Goal: Transaction & Acquisition: Obtain resource

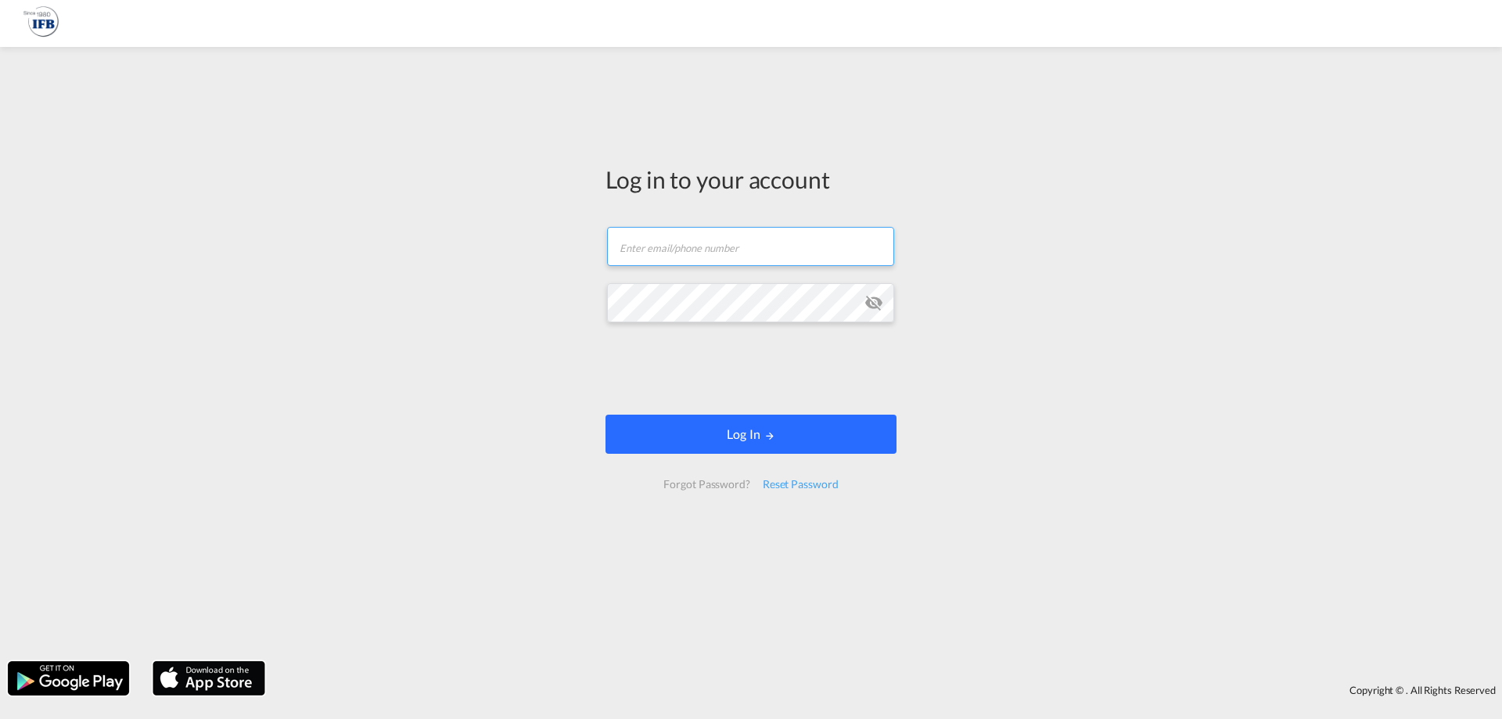
type input "[PERSON_NAME][EMAIL_ADDRESS][DOMAIN_NAME]"
click at [753, 428] on button "Log In" at bounding box center [751, 434] width 291 height 39
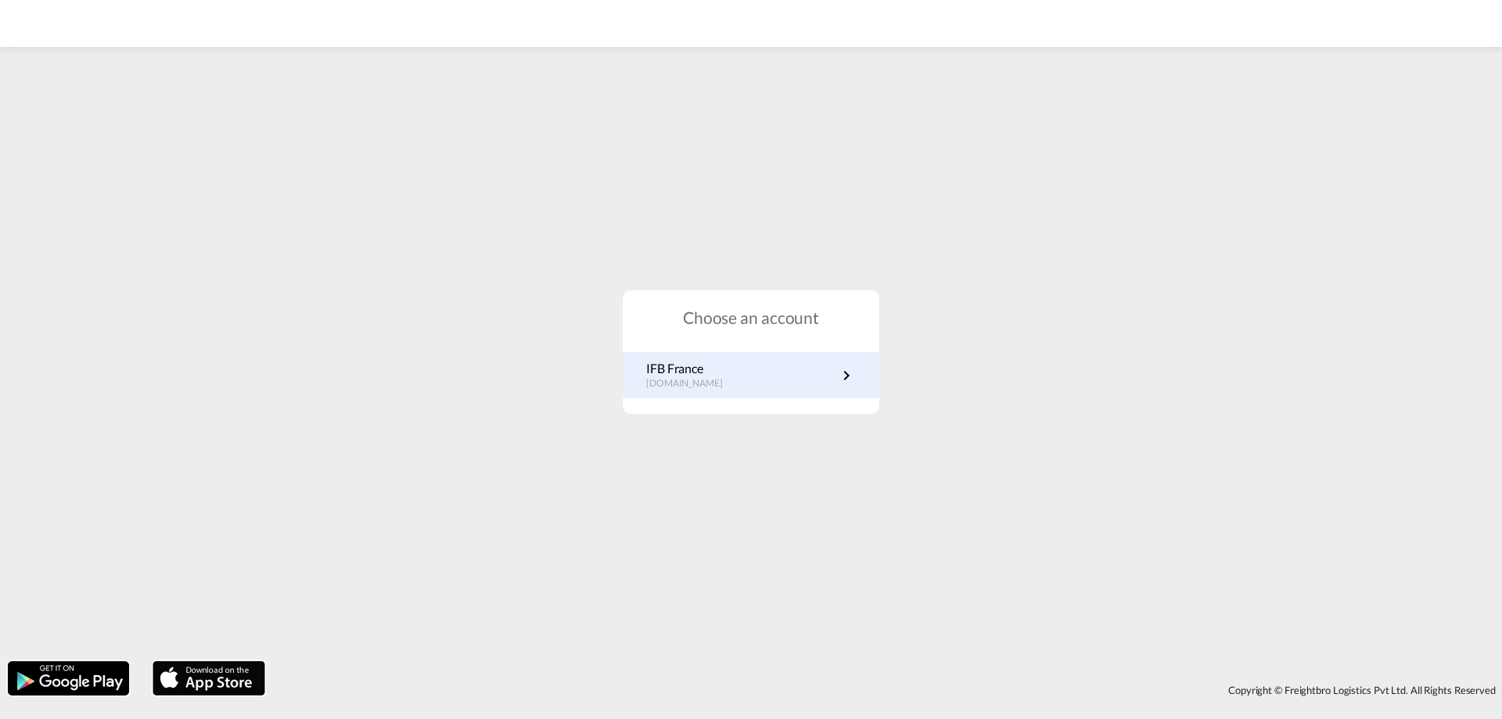
click at [702, 381] on p "[DOMAIN_NAME]" at bounding box center [692, 383] width 92 height 13
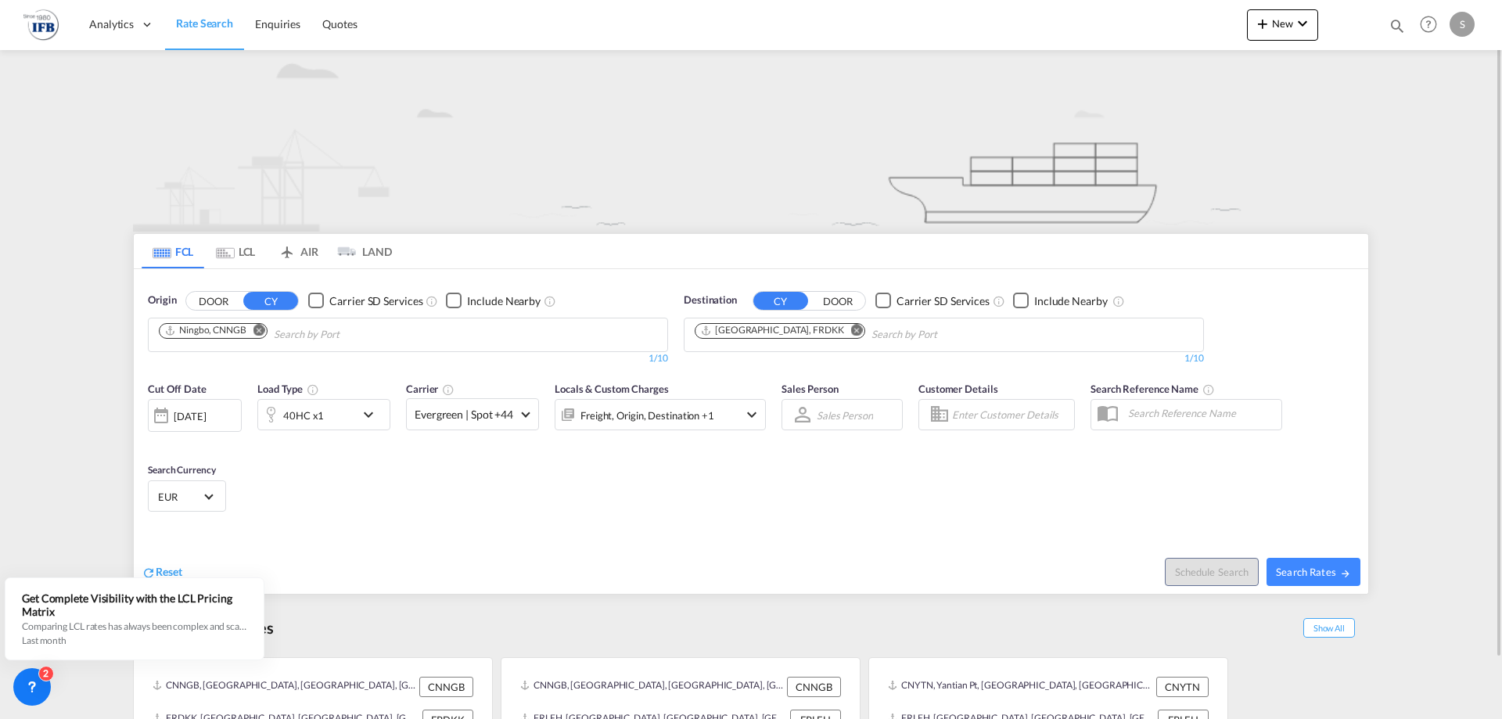
click at [262, 328] on md-icon "Remove" at bounding box center [260, 330] width 12 height 12
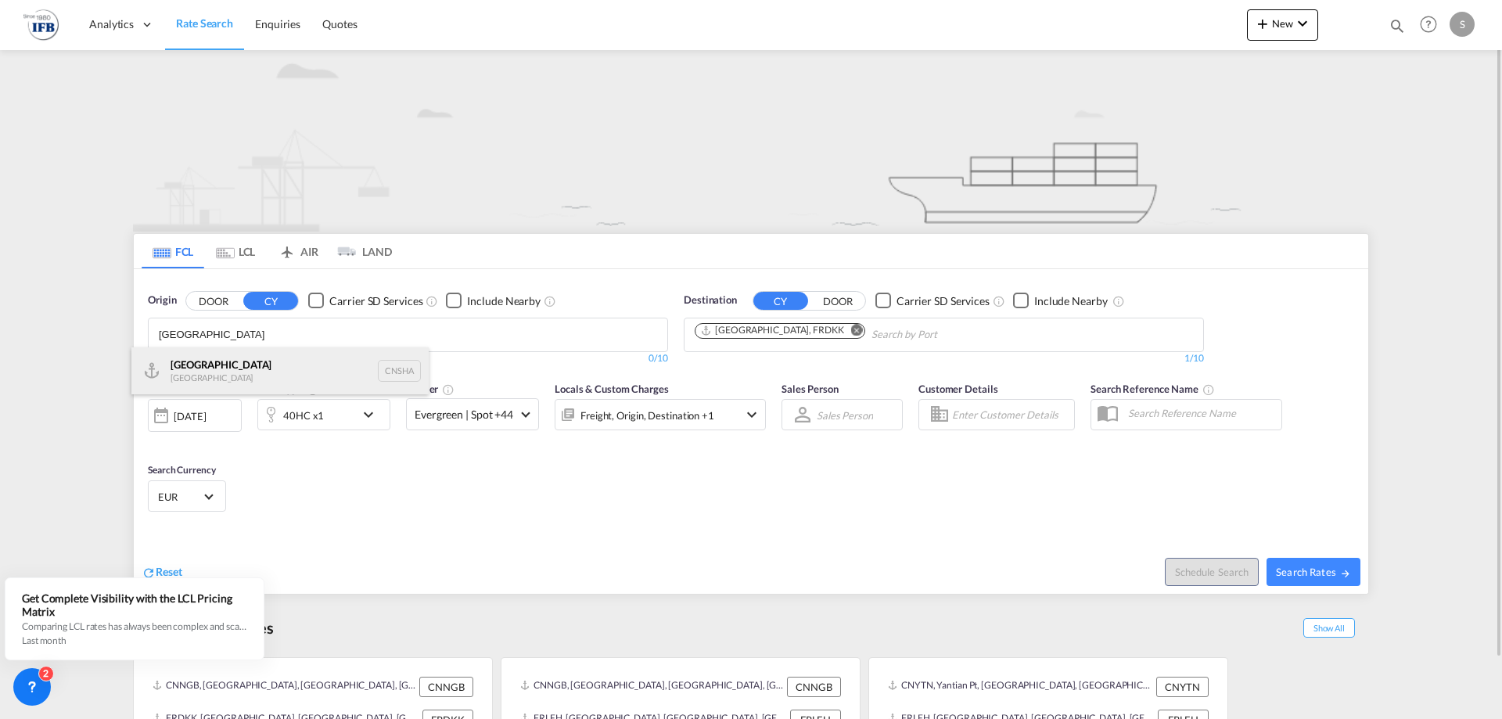
type input "shanghai"
click at [225, 358] on div "Shanghai China CNSHA" at bounding box center [279, 370] width 297 height 47
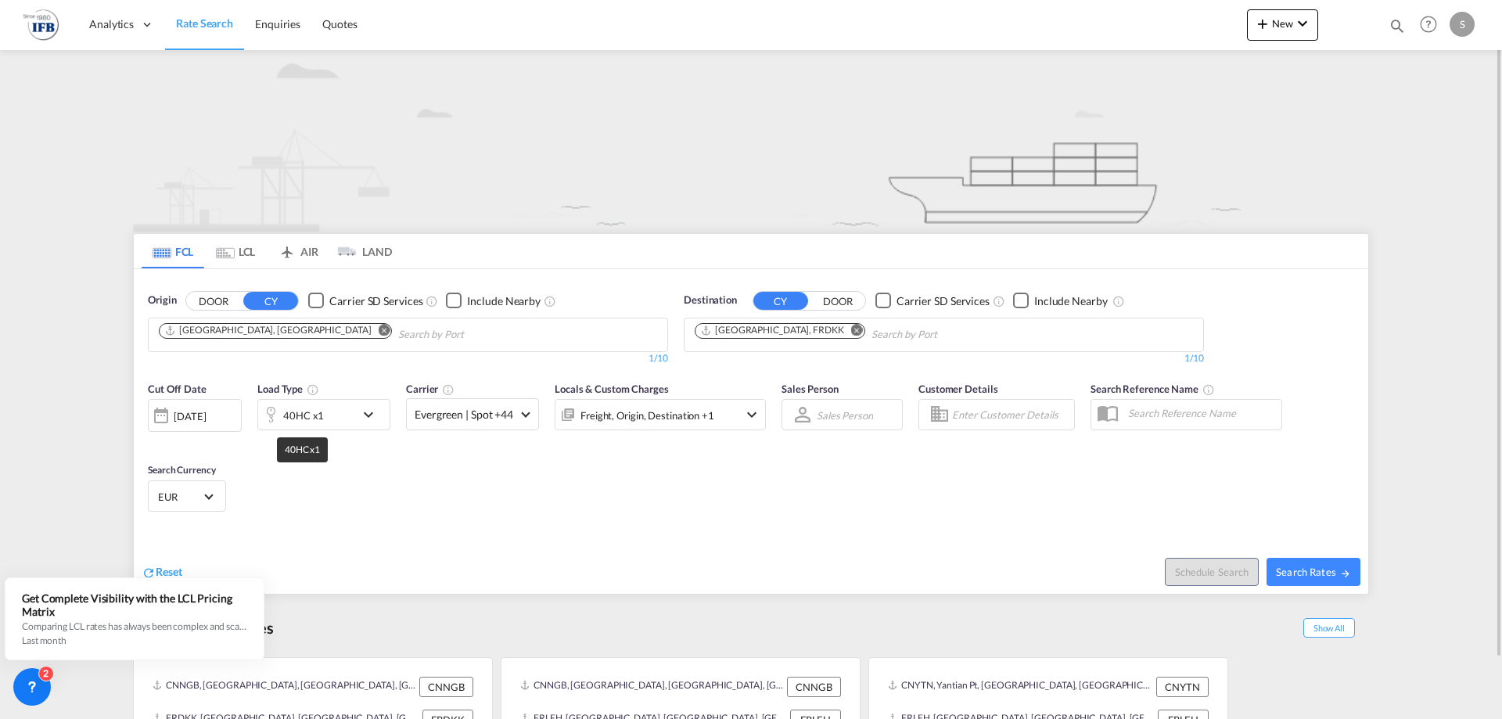
click at [303, 419] on div "40HC x1" at bounding box center [303, 416] width 41 height 22
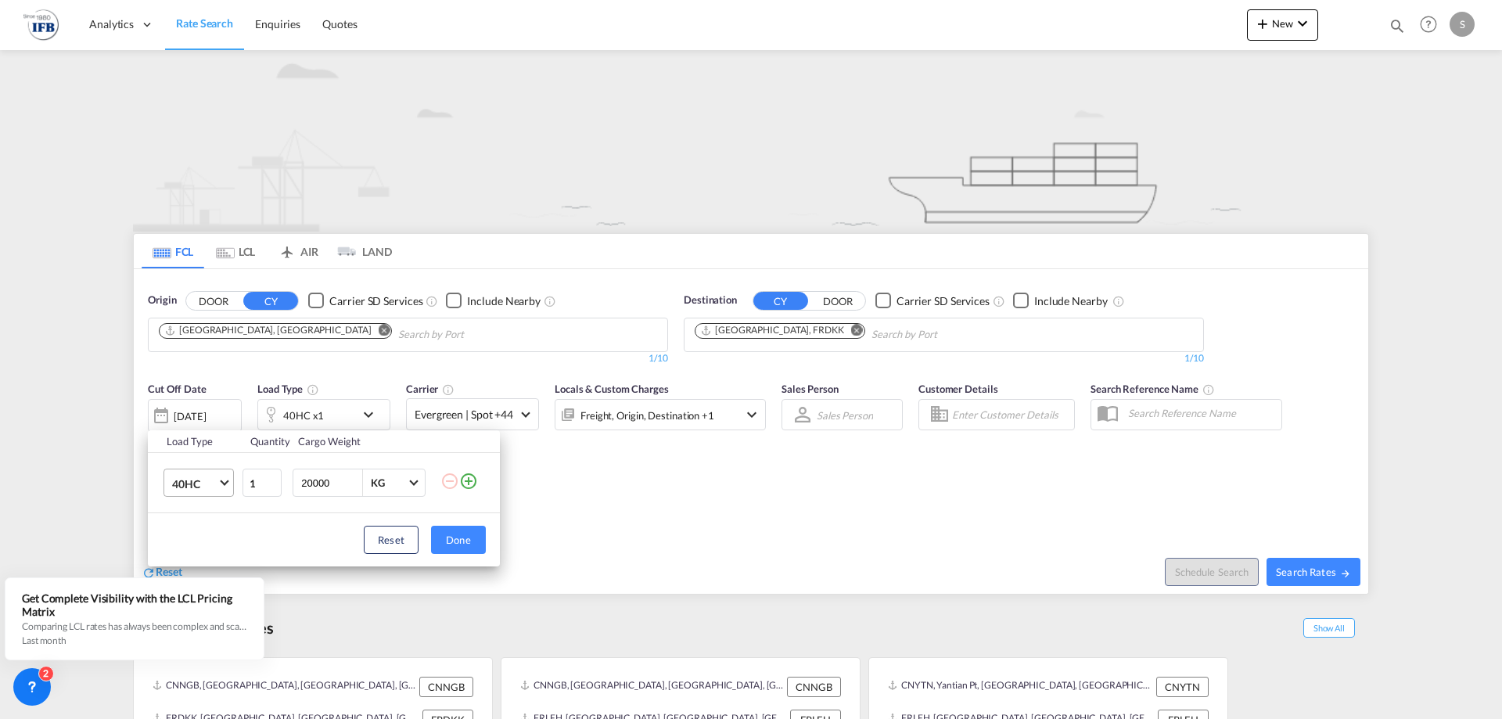
click at [203, 476] on span "40HC" at bounding box center [194, 484] width 45 height 16
click at [207, 405] on md-option "20GP" at bounding box center [213, 409] width 106 height 38
click at [156, 402] on div "Load Type Quantity Cargo Weight 20GP 1 20000 KG KG Load type addition is restri…" at bounding box center [751, 359] width 1502 height 719
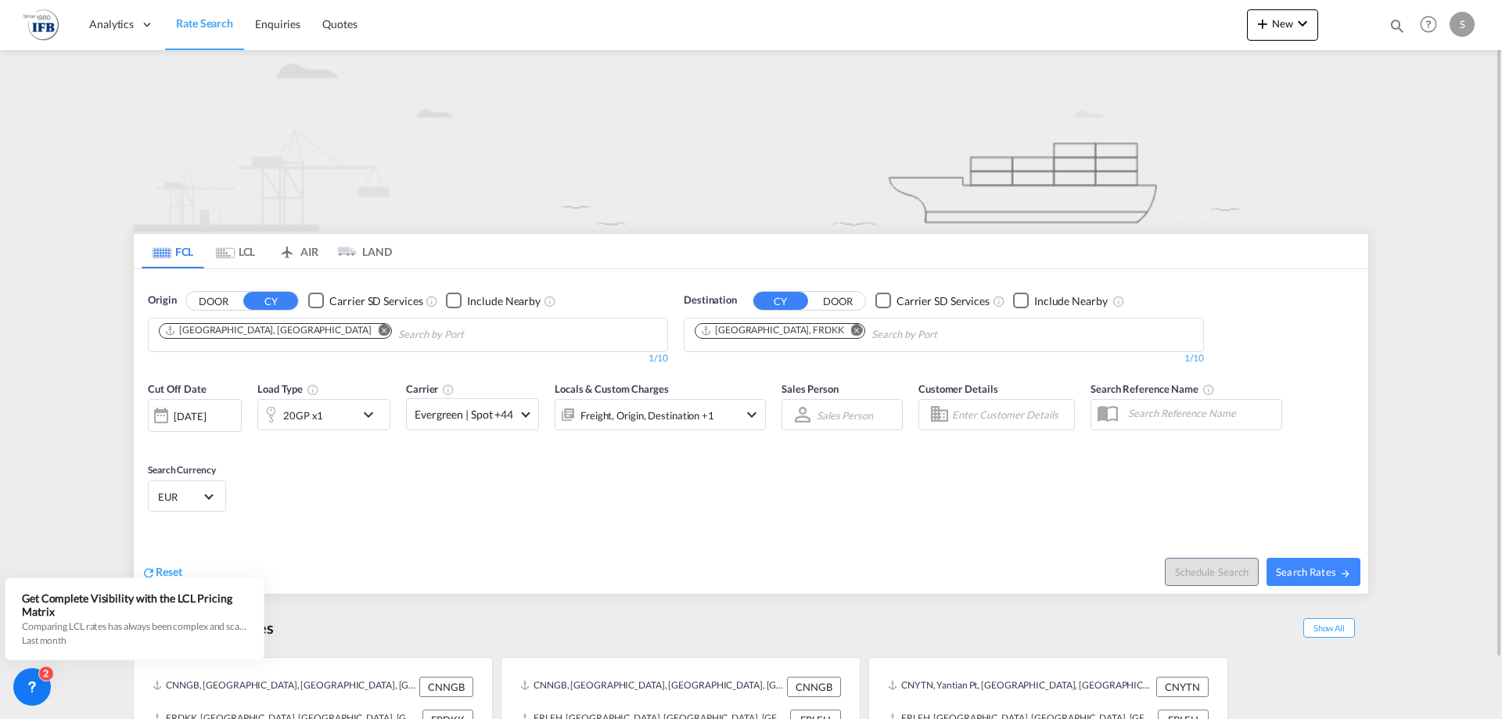
click at [159, 403] on div at bounding box center [161, 415] width 25 height 31
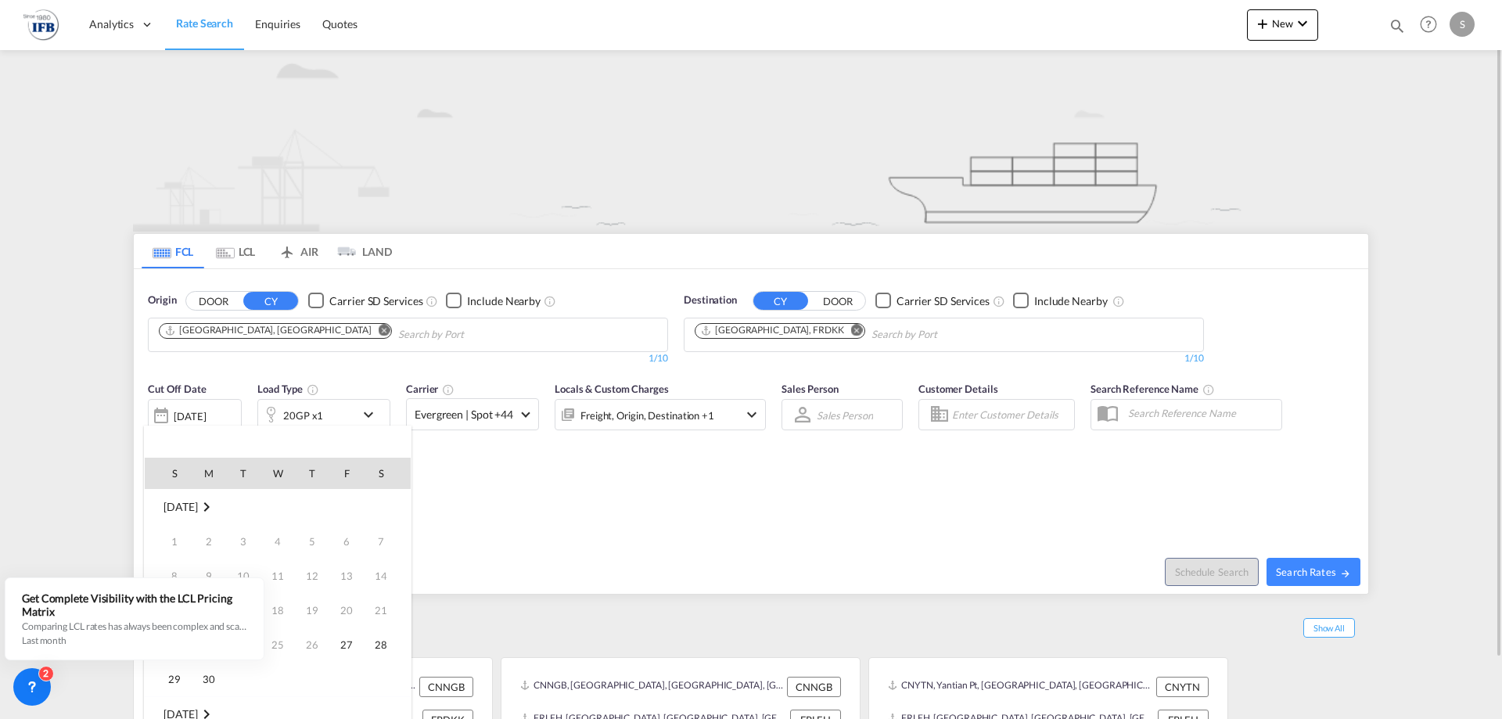
scroll to position [622, 0]
click at [48, 678] on div "2" at bounding box center [46, 674] width 16 height 16
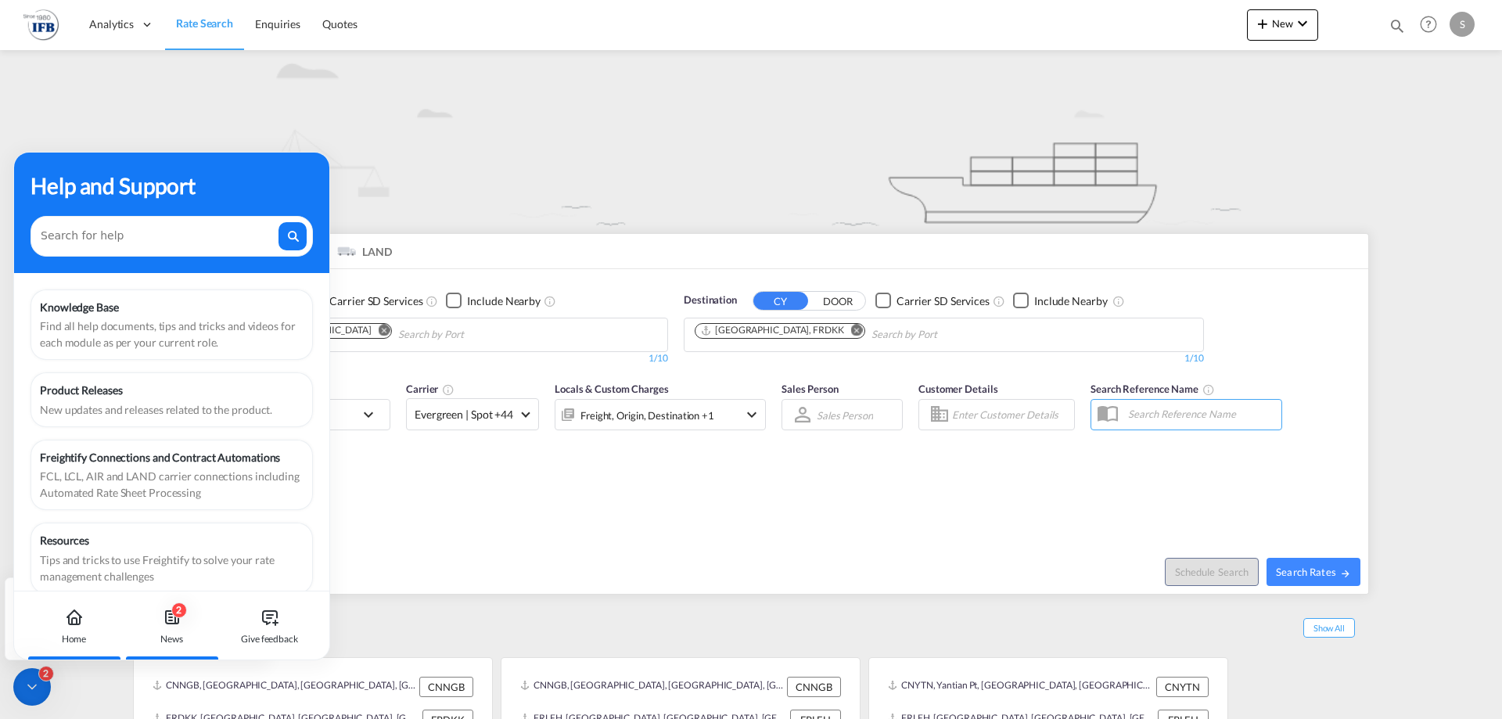
click at [164, 635] on div "News" at bounding box center [171, 639] width 23 height 14
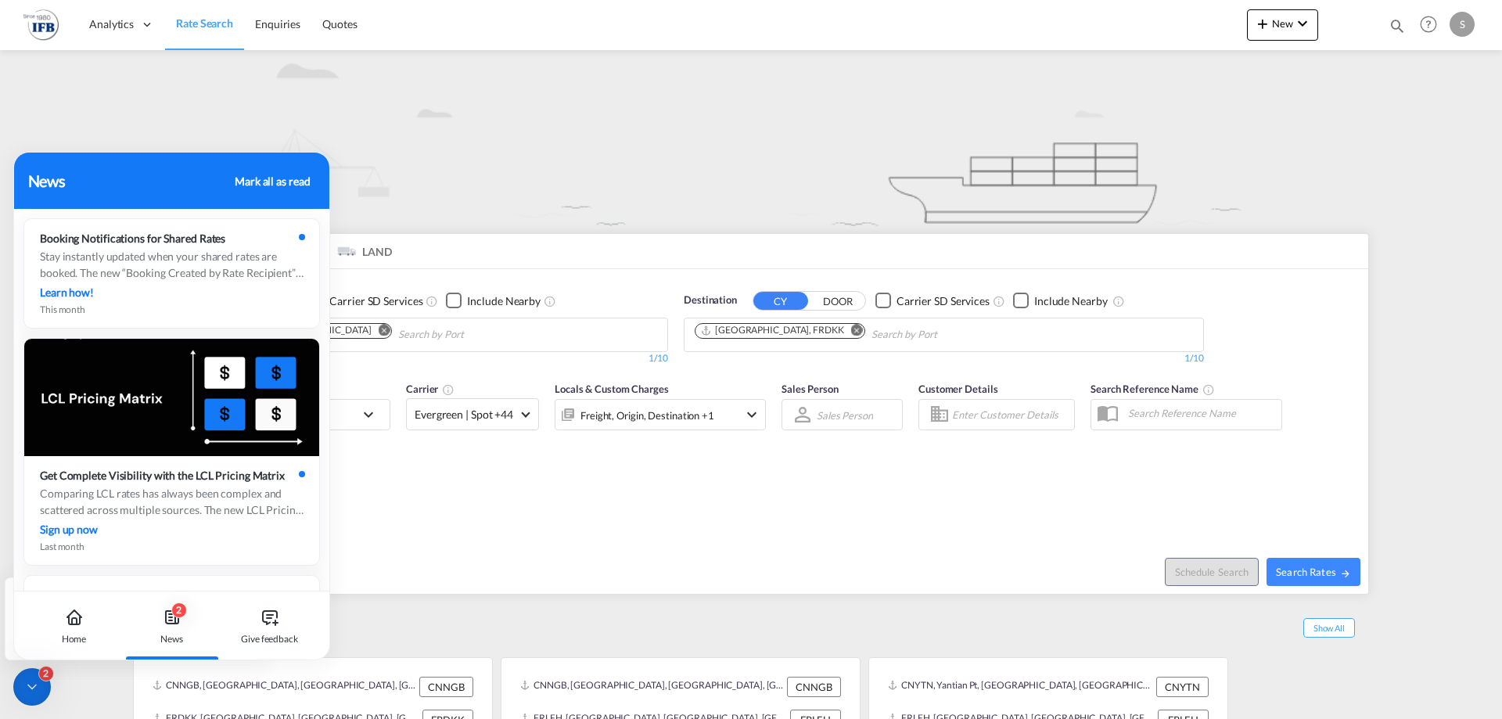
click at [258, 177] on div "Mark all as read" at bounding box center [272, 181] width 75 height 16
click at [462, 170] on img at bounding box center [751, 141] width 1236 height 182
click at [27, 692] on icon at bounding box center [32, 687] width 16 height 16
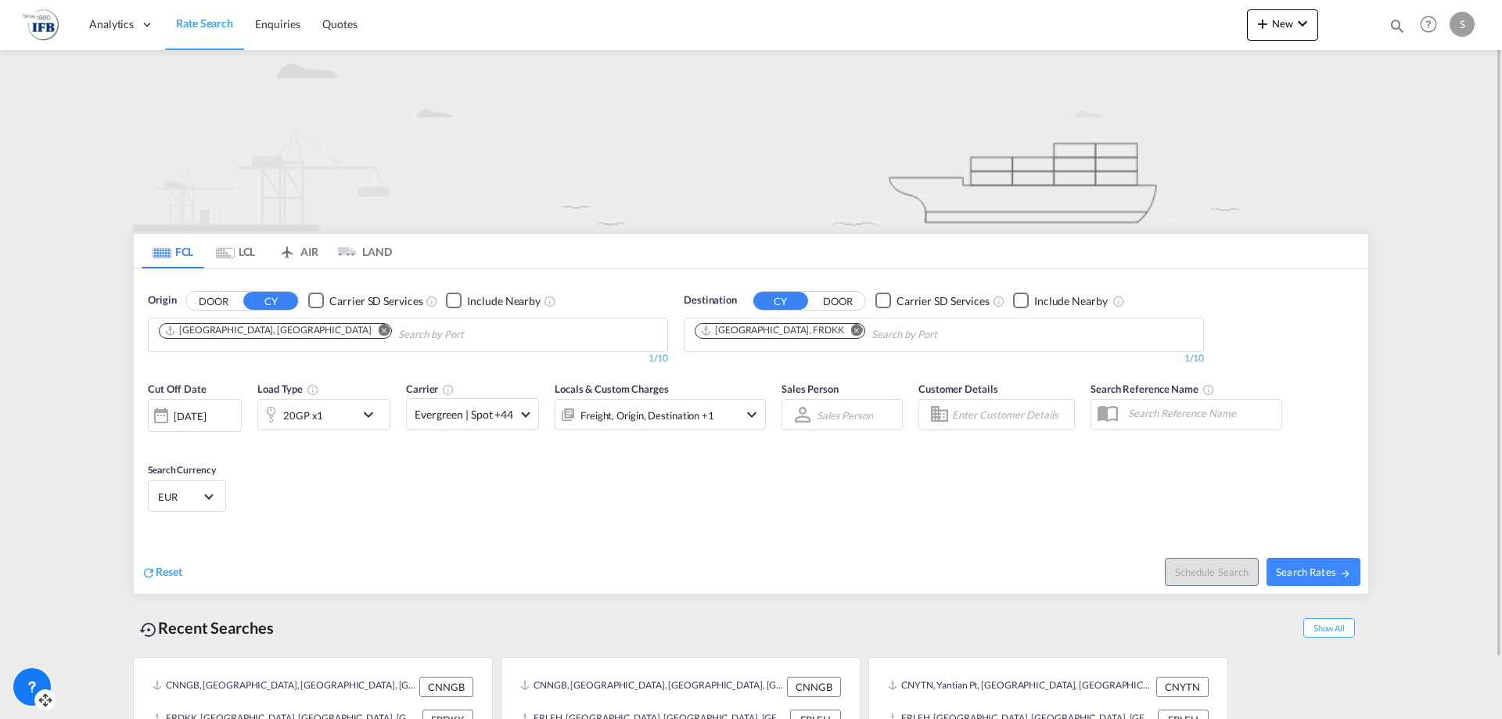
click at [206, 415] on div "25 Sep 2025" at bounding box center [190, 416] width 32 height 14
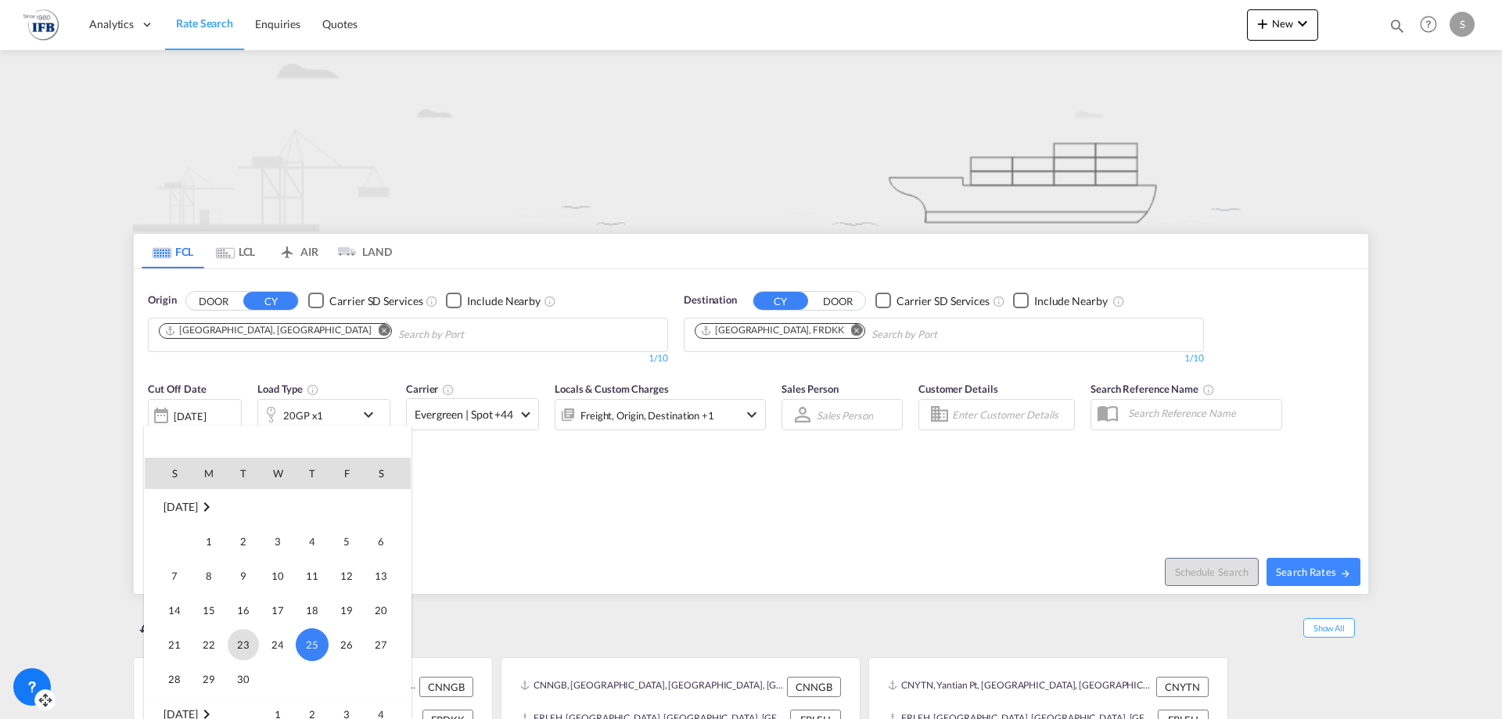
click at [250, 653] on span "23" at bounding box center [243, 644] width 31 height 31
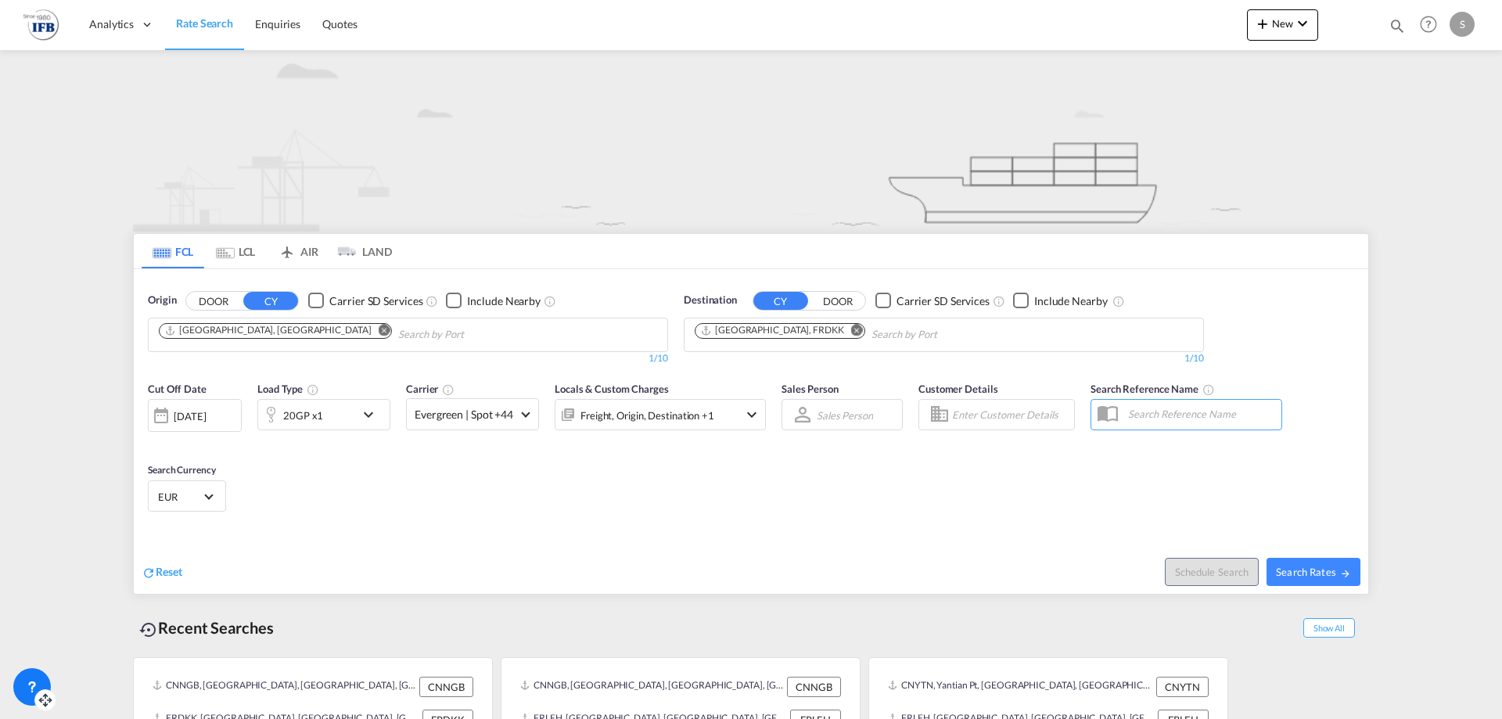
click at [851, 328] on md-icon "Remove" at bounding box center [857, 330] width 12 height 12
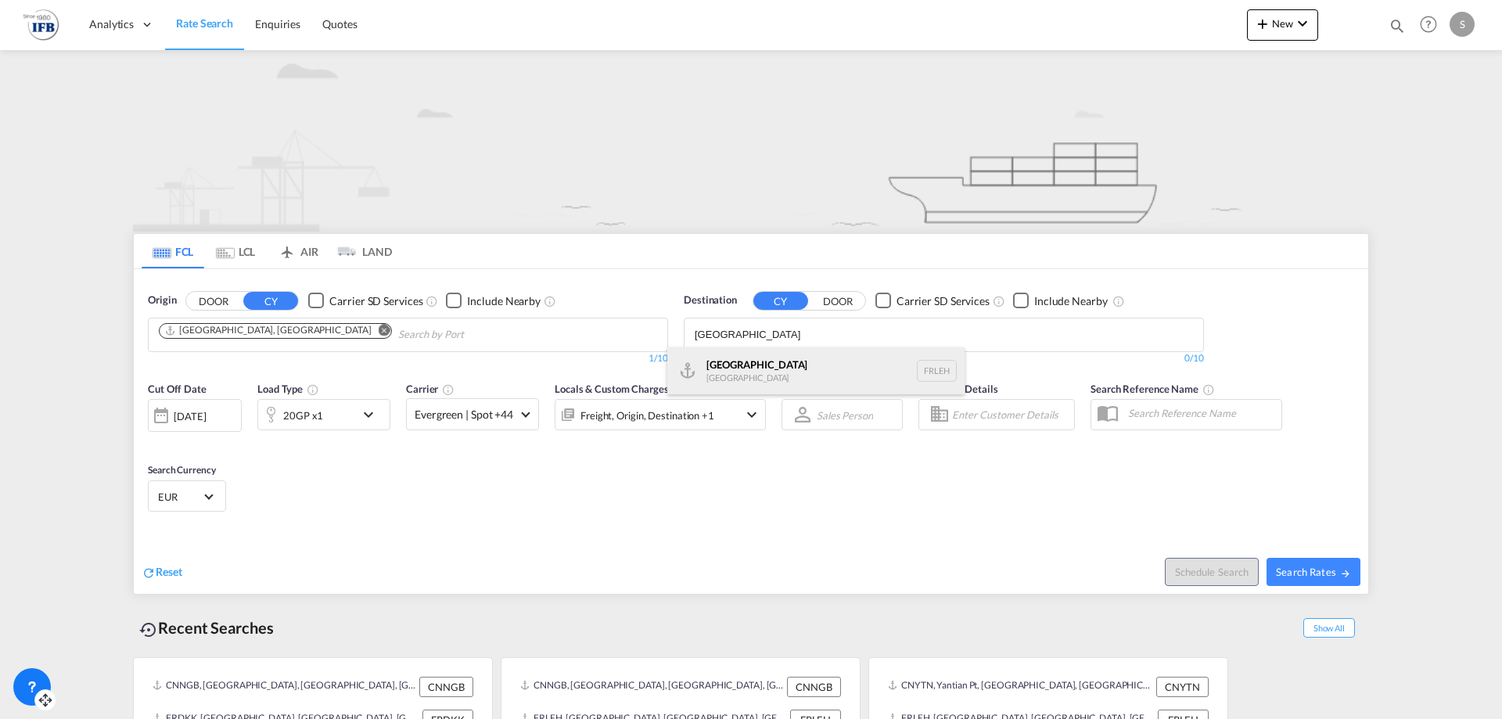
type input "le havre"
click at [766, 366] on div "Le Havre France FRLEH" at bounding box center [815, 370] width 297 height 47
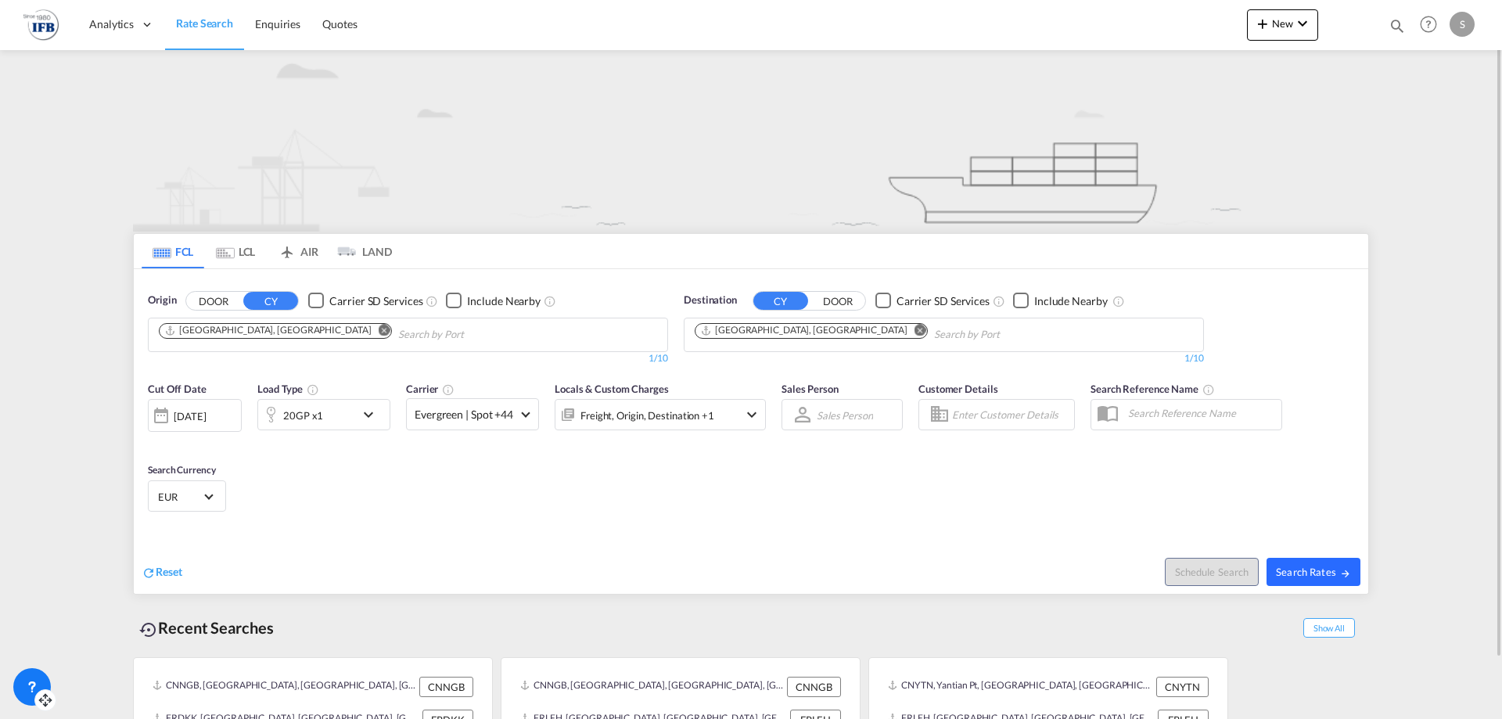
click at [1319, 569] on span "Search Rates" at bounding box center [1313, 572] width 75 height 13
type input "CNSHA to FRLEH / 23 Sep 2025"
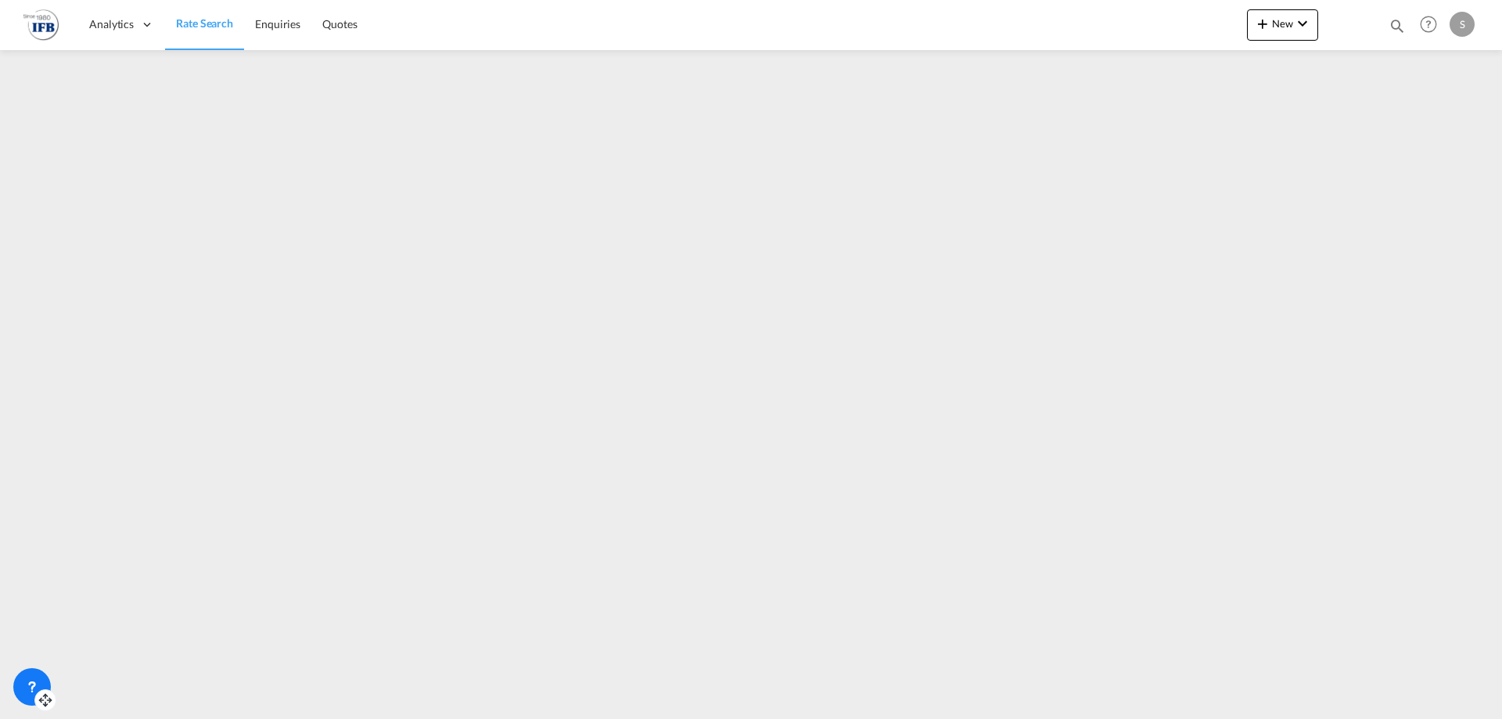
click at [1343, 244] on iframe at bounding box center [751, 378] width 1502 height 657
